Goal: Check status

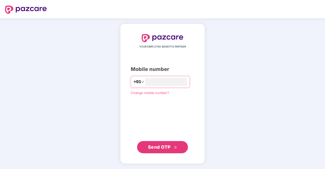
type input "**********"
click at [157, 149] on span "Send OTP" at bounding box center [159, 147] width 23 height 5
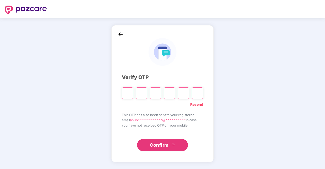
click at [130, 96] on input "Please enter verification code. Digit 1" at bounding box center [127, 94] width 11 height 12
paste input "*"
type input "*"
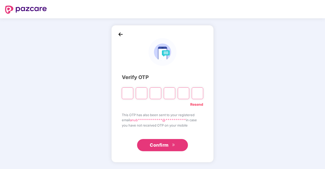
type input "*"
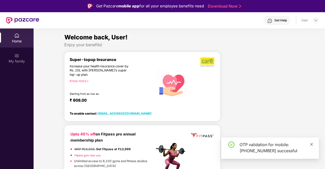
click at [311, 145] on icon "close" at bounding box center [312, 145] width 4 height 4
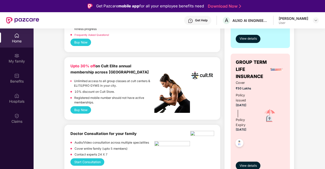
scroll to position [189, 0]
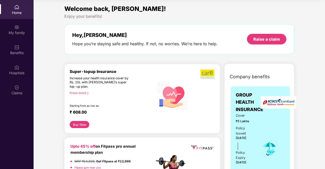
scroll to position [0, 0]
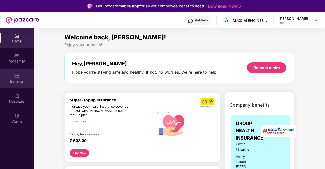
click at [21, 79] on div "Benefits" at bounding box center [17, 81] width 34 height 5
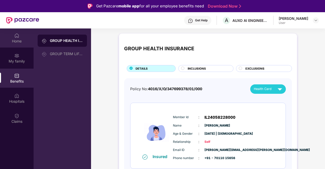
click at [16, 42] on div "Home" at bounding box center [17, 41] width 34 height 5
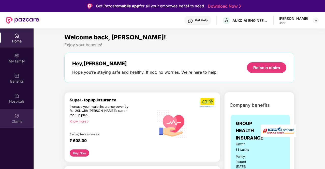
click at [17, 119] on div "Claims" at bounding box center [17, 121] width 34 height 5
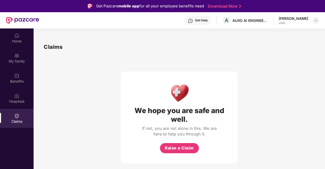
click at [318, 21] on div at bounding box center [316, 20] width 6 height 6
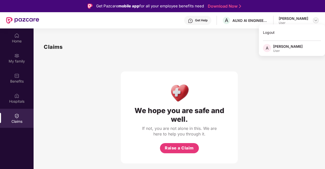
click at [318, 21] on div at bounding box center [316, 20] width 6 height 6
